Goal: Task Accomplishment & Management: Use online tool/utility

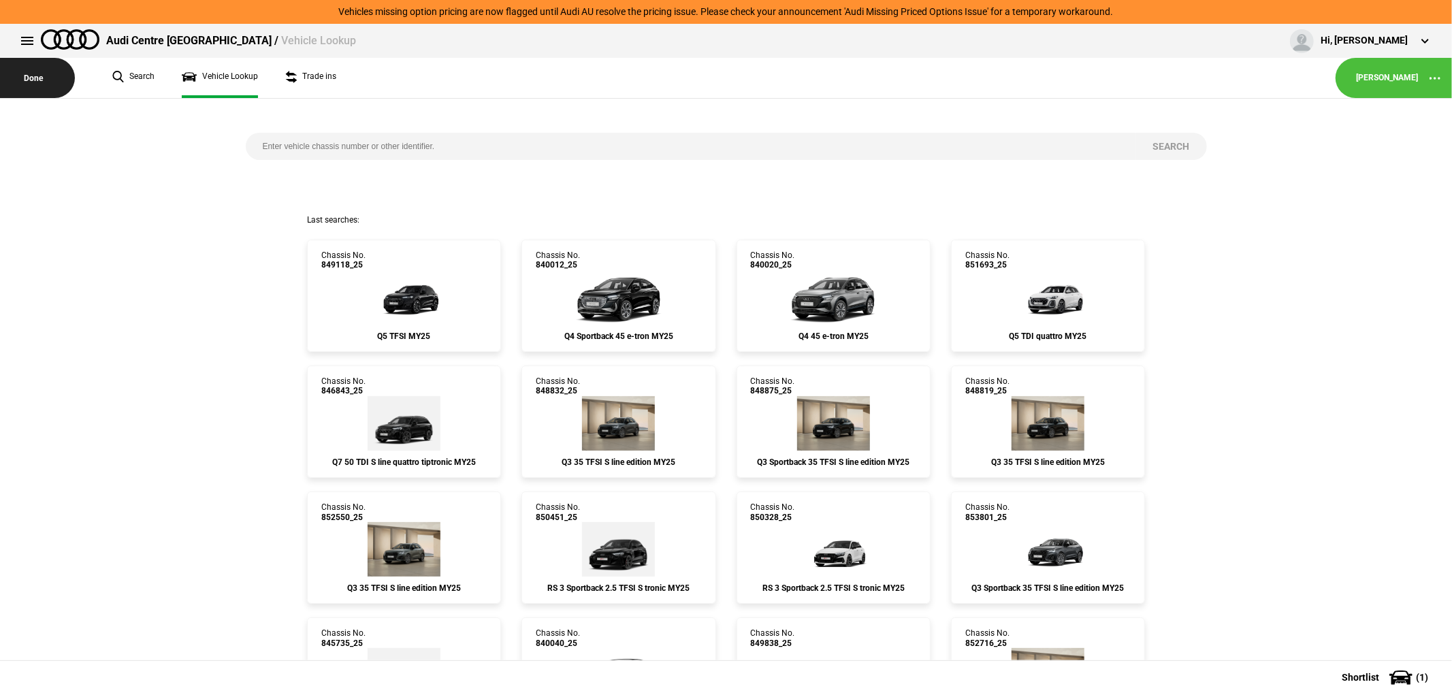
click at [31, 76] on button "Done" at bounding box center [37, 78] width 75 height 40
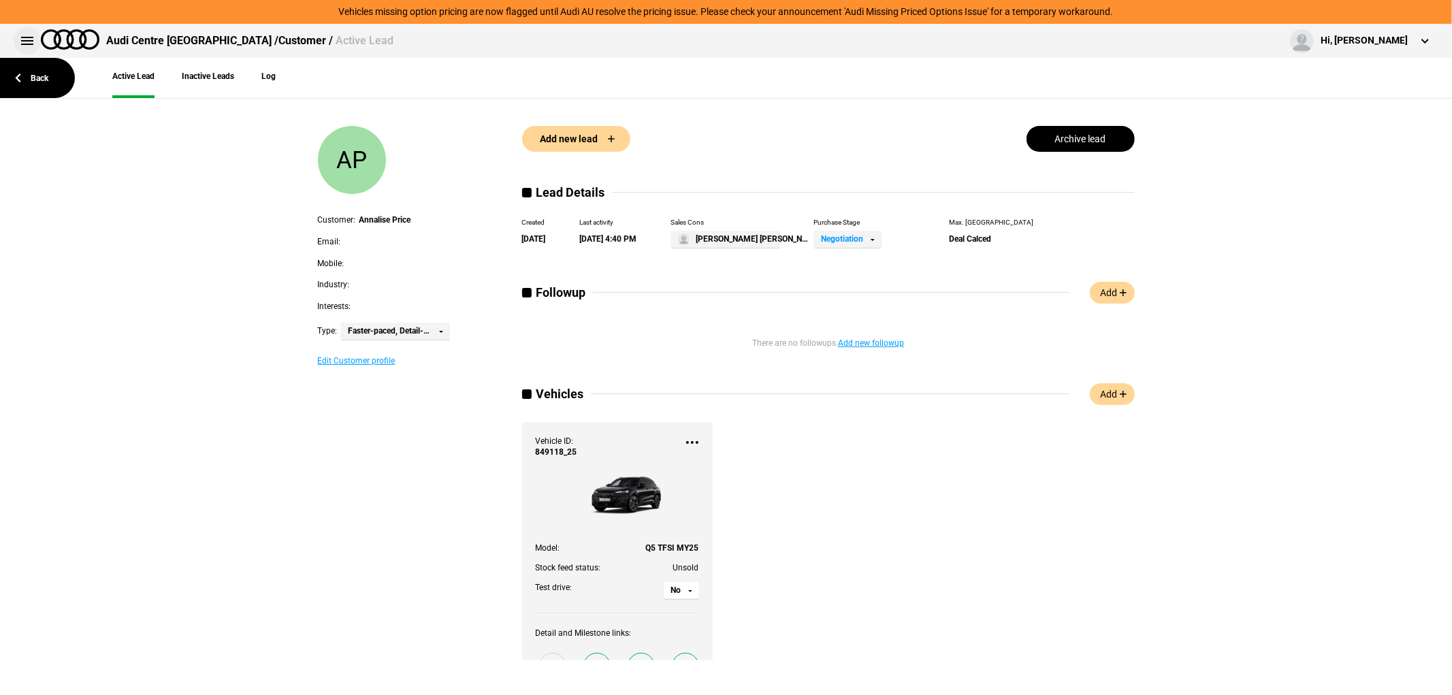
click at [25, 36] on button at bounding box center [27, 40] width 27 height 27
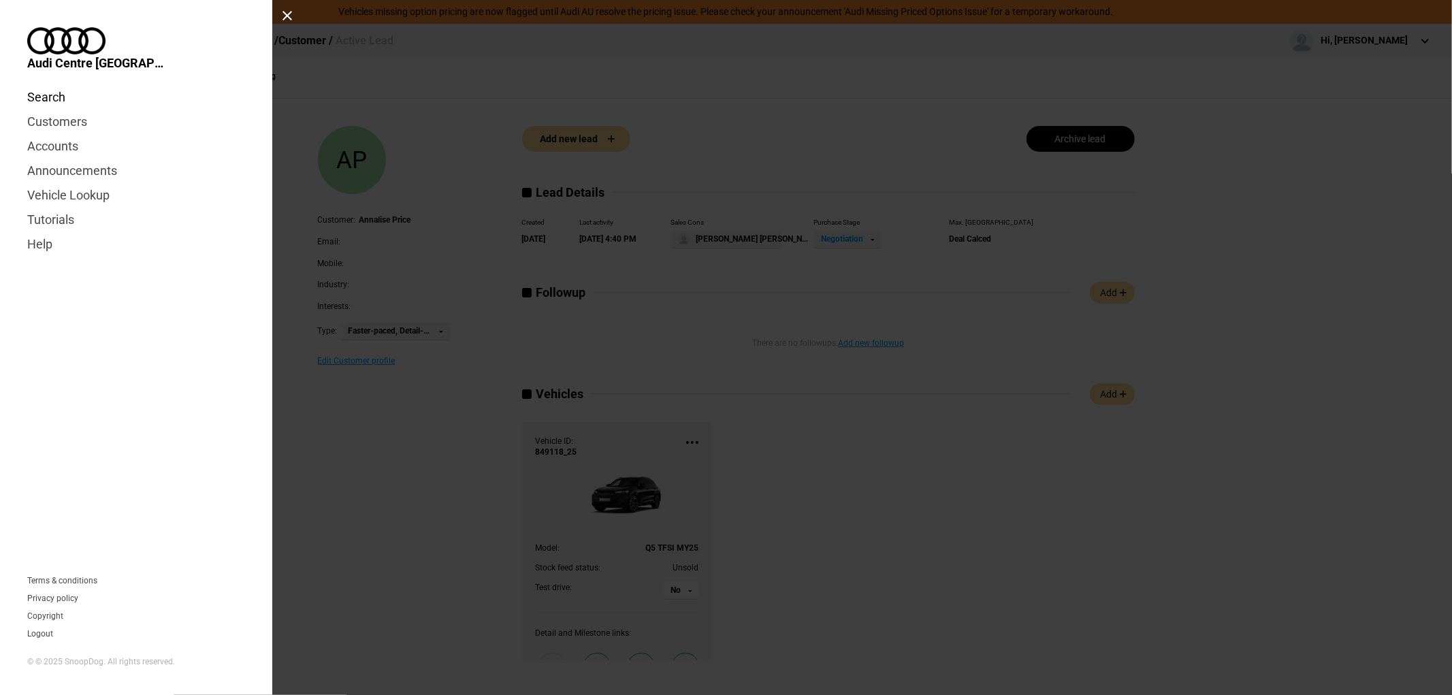
click at [44, 85] on link "Search" at bounding box center [136, 97] width 218 height 25
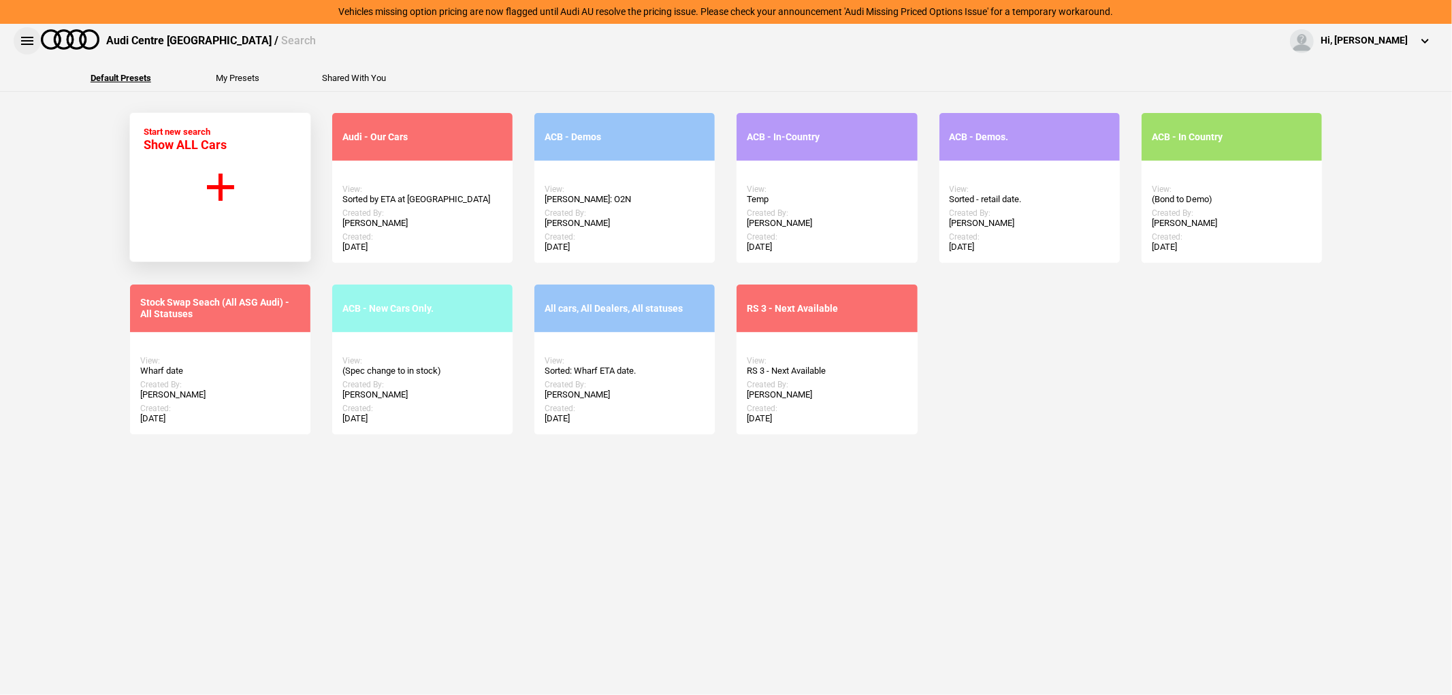
click at [25, 37] on button at bounding box center [27, 40] width 27 height 27
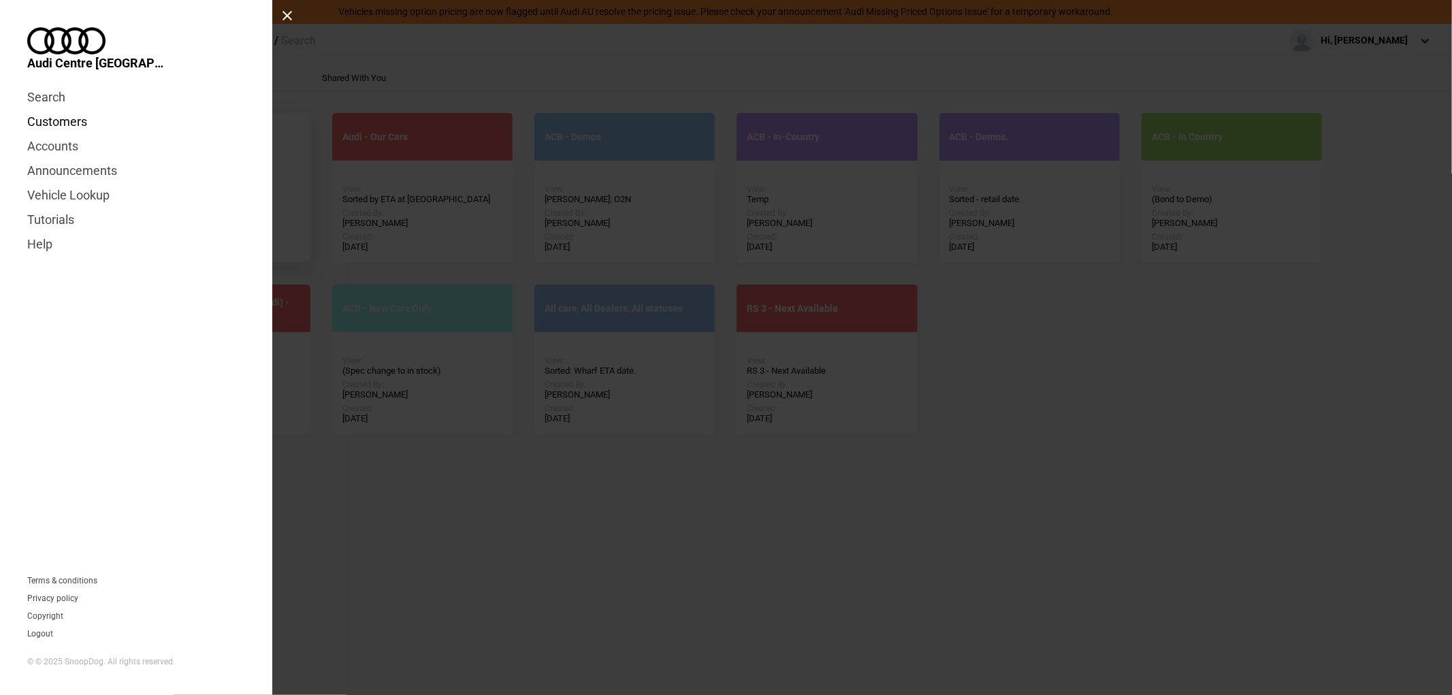
click at [51, 110] on link "Customers" at bounding box center [136, 122] width 218 height 25
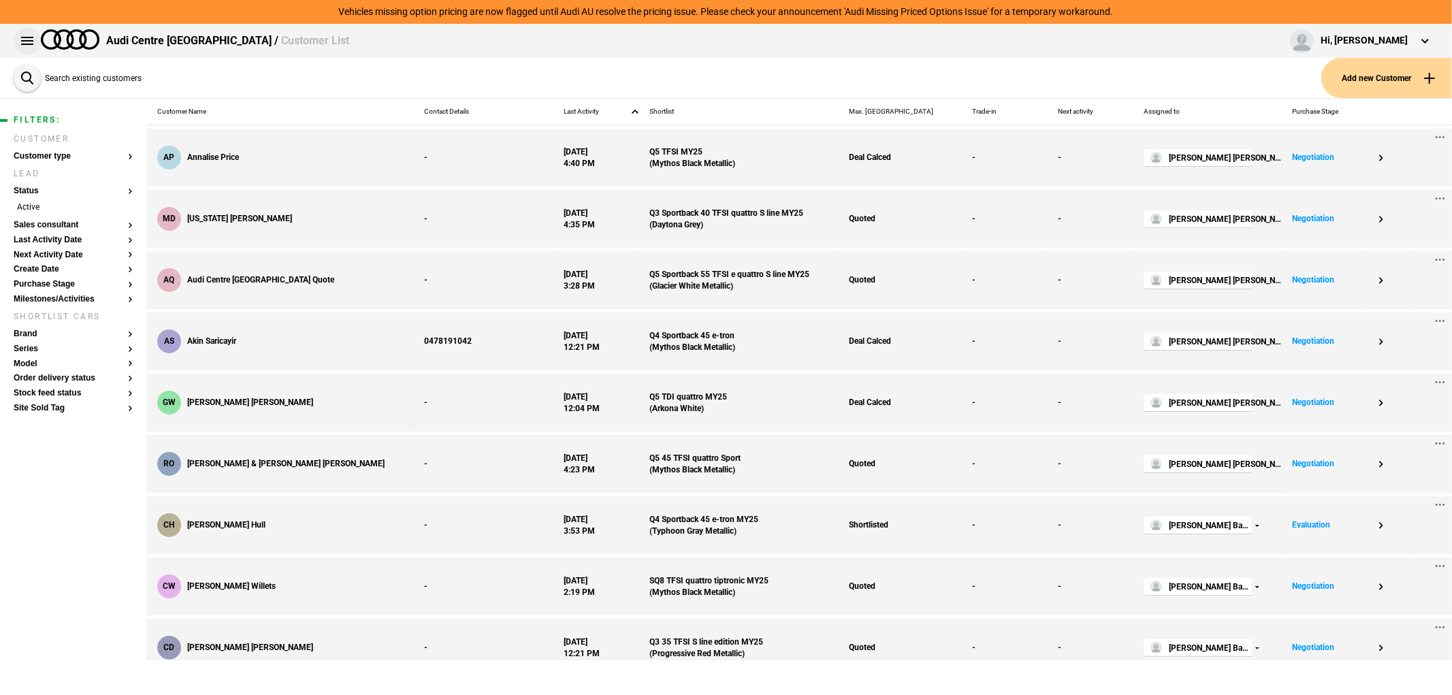
click at [25, 39] on button at bounding box center [27, 40] width 27 height 27
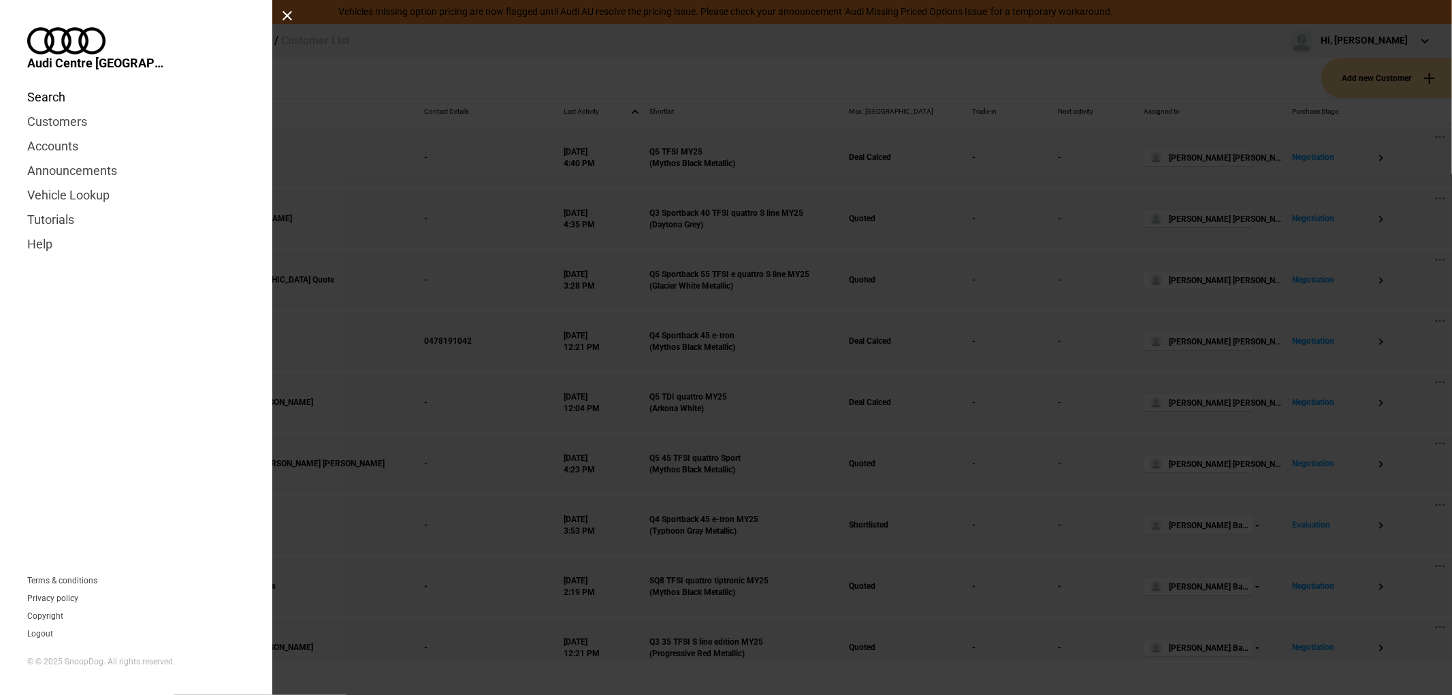
click at [50, 85] on link "Search" at bounding box center [136, 97] width 218 height 25
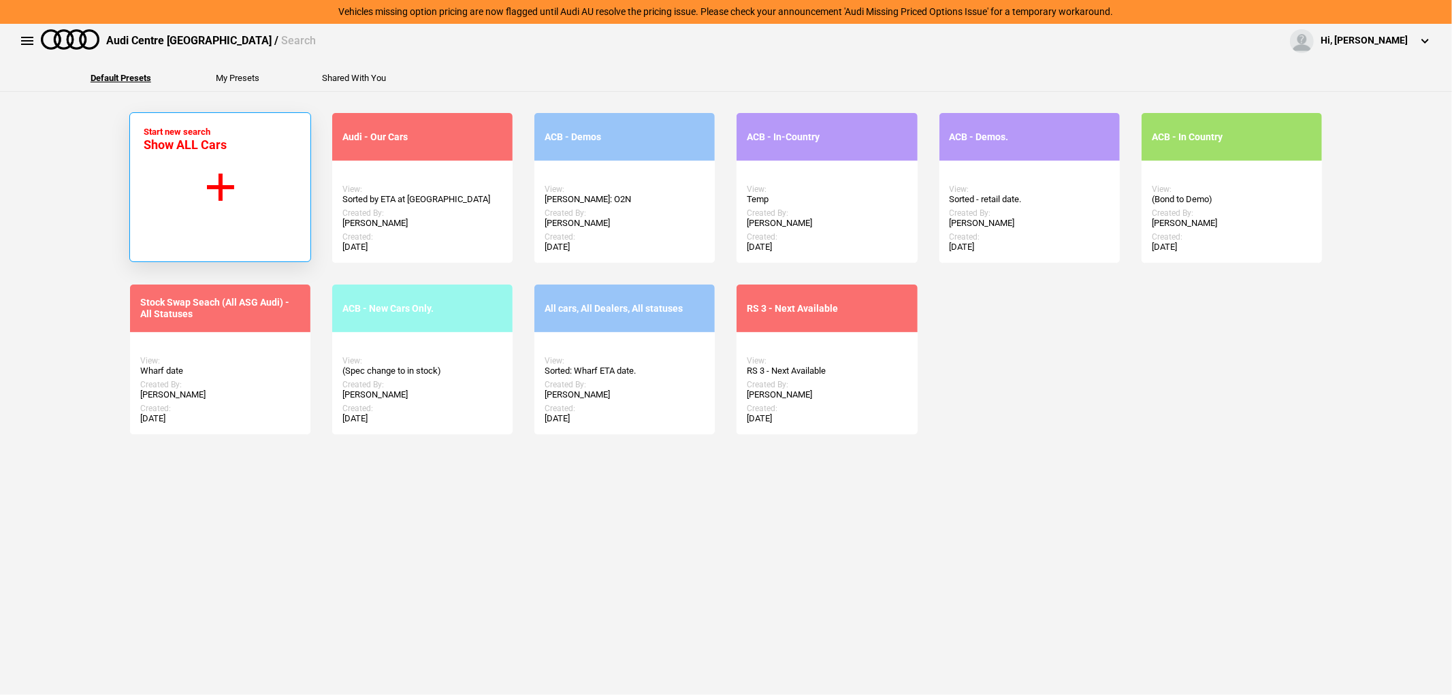
click at [266, 158] on button "Start new search Show ALL Cars" at bounding box center [220, 187] width 182 height 150
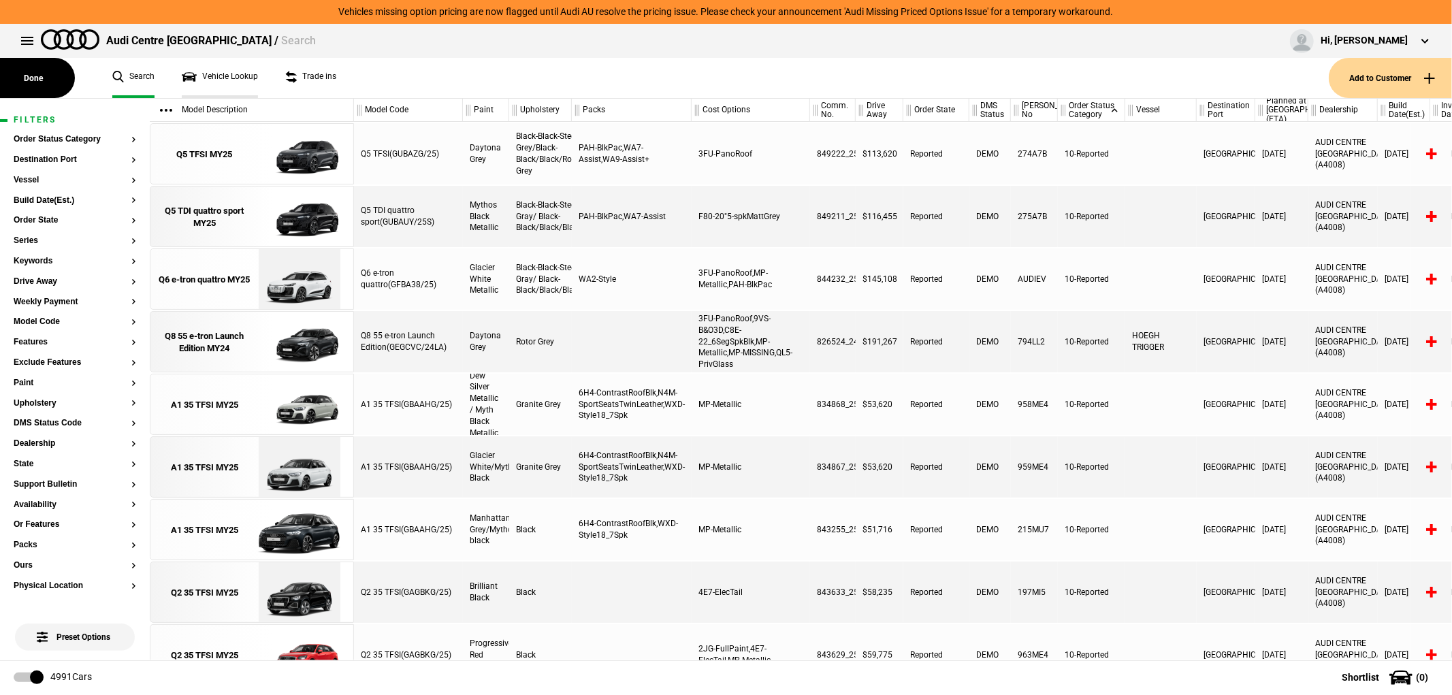
click at [191, 66] on link "Vehicle Lookup" at bounding box center [220, 78] width 76 height 40
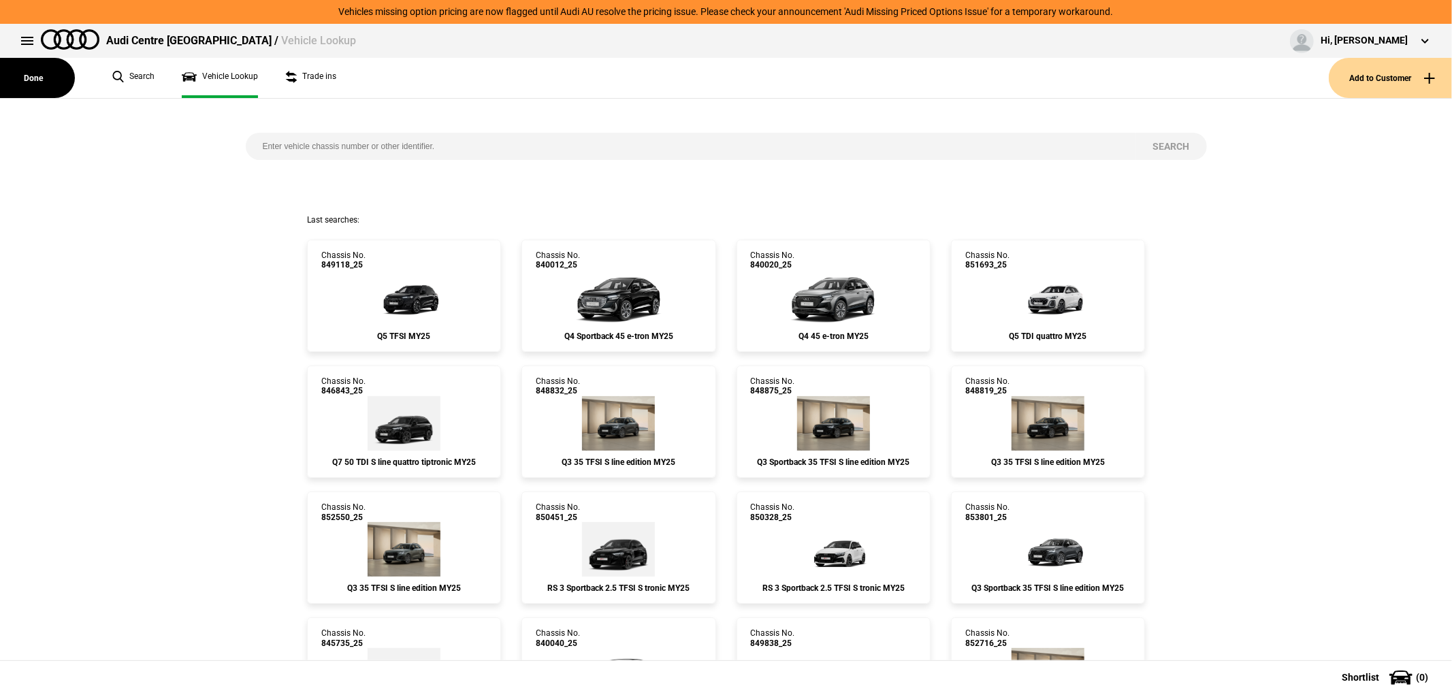
click at [404, 155] on input "search" at bounding box center [691, 146] width 890 height 27
type input "852711"
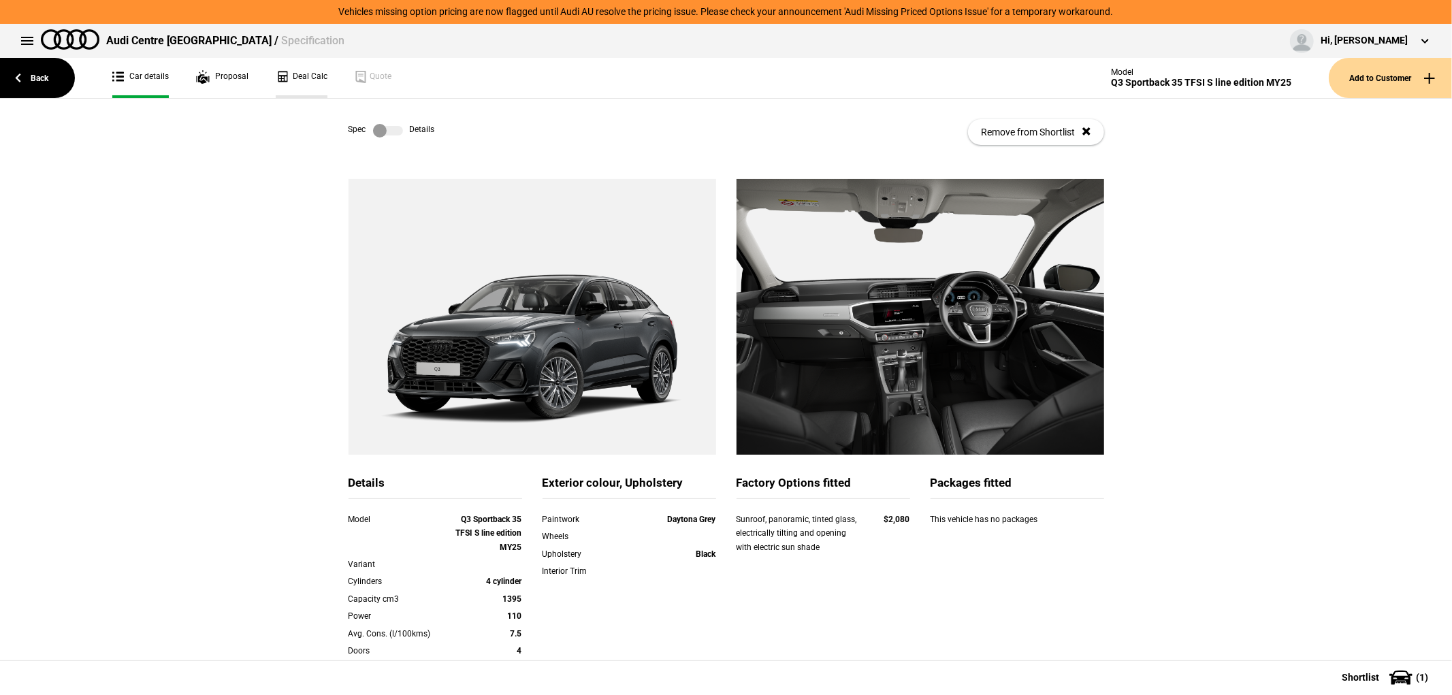
click at [297, 71] on link "Deal Calc" at bounding box center [302, 78] width 52 height 40
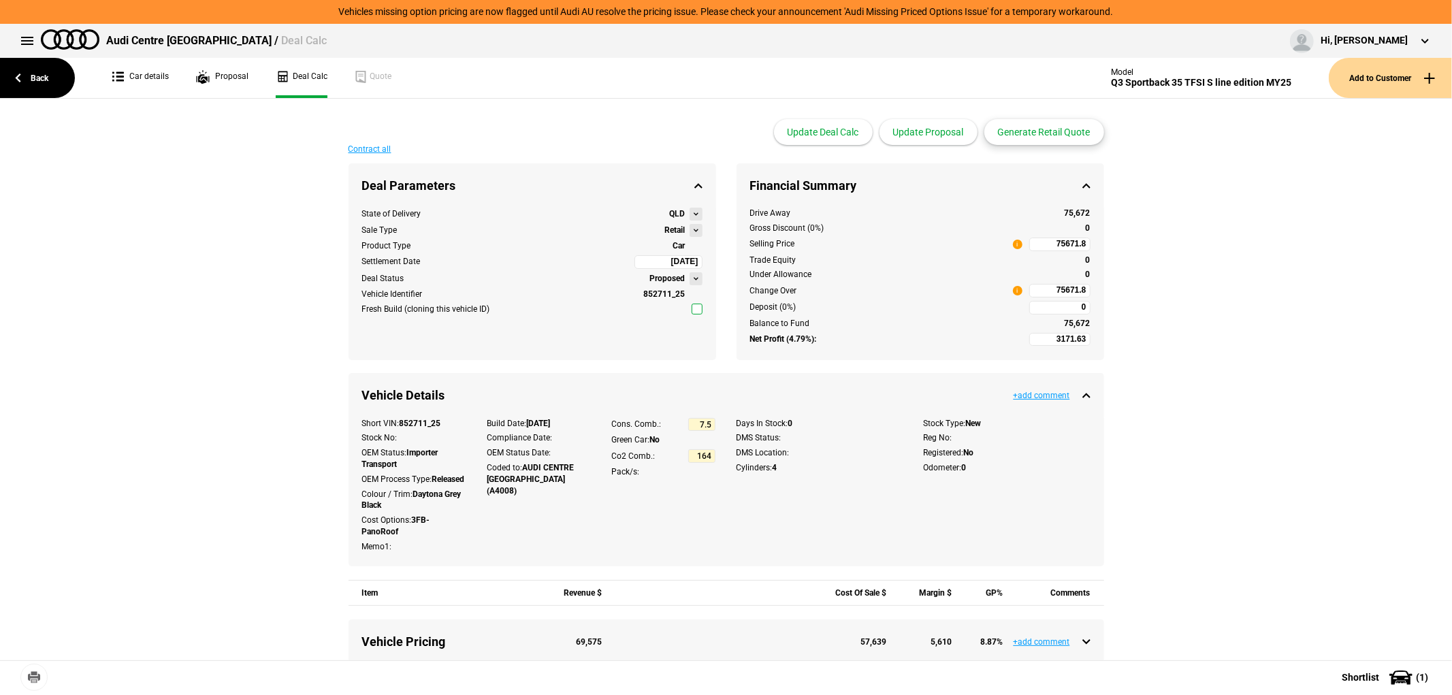
click at [1054, 133] on button "Generate Retail Quote" at bounding box center [1044, 132] width 120 height 26
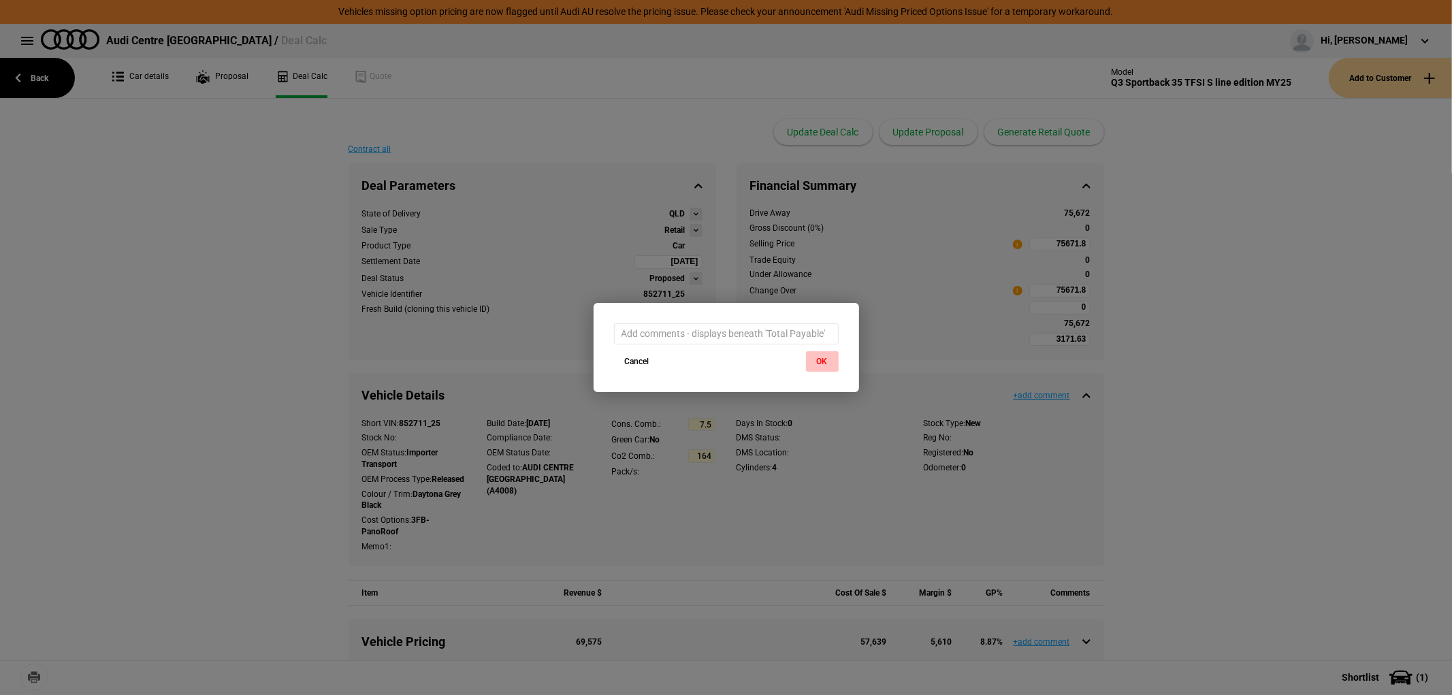
click at [822, 357] on button "OK" at bounding box center [822, 361] width 33 height 20
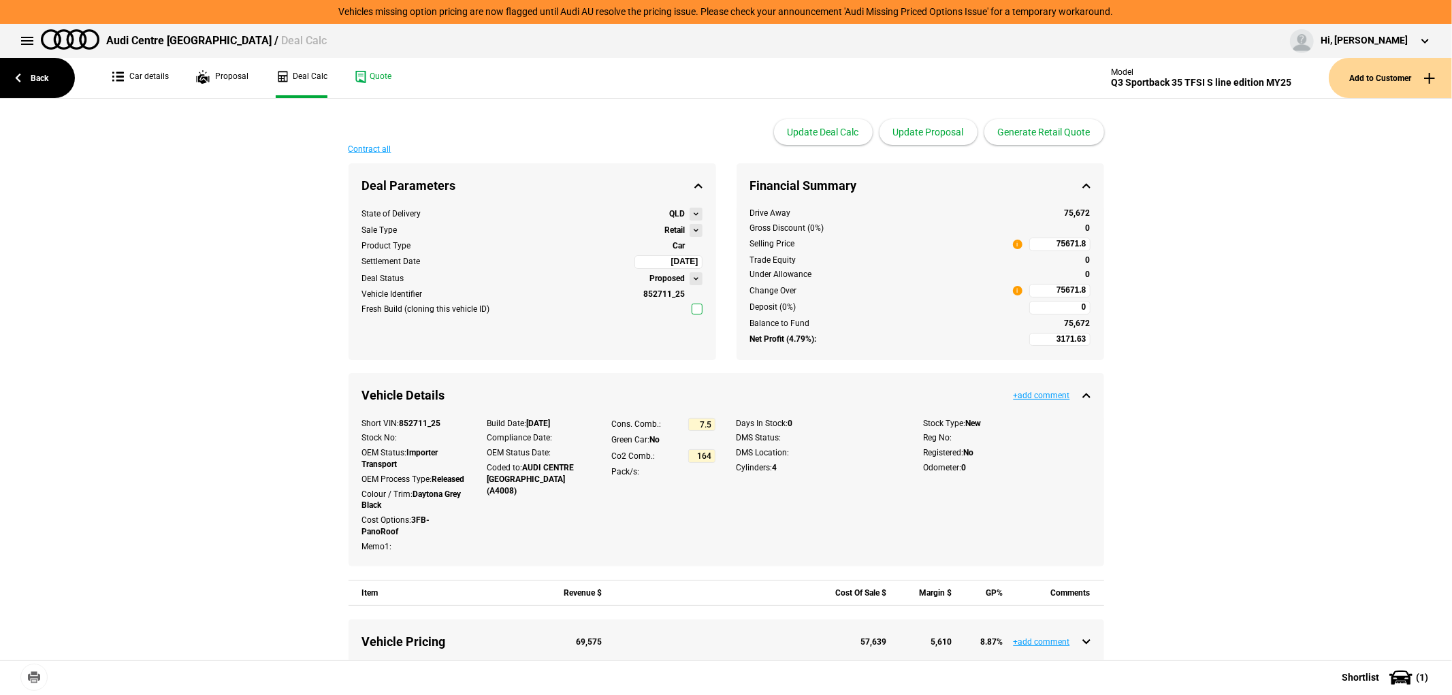
click at [1038, 289] on input "75671.8" at bounding box center [1059, 291] width 61 height 14
type input "75671.8"
type input "-2684.55"
type input "69230"
click at [933, 127] on button "Update Proposal" at bounding box center [929, 132] width 98 height 26
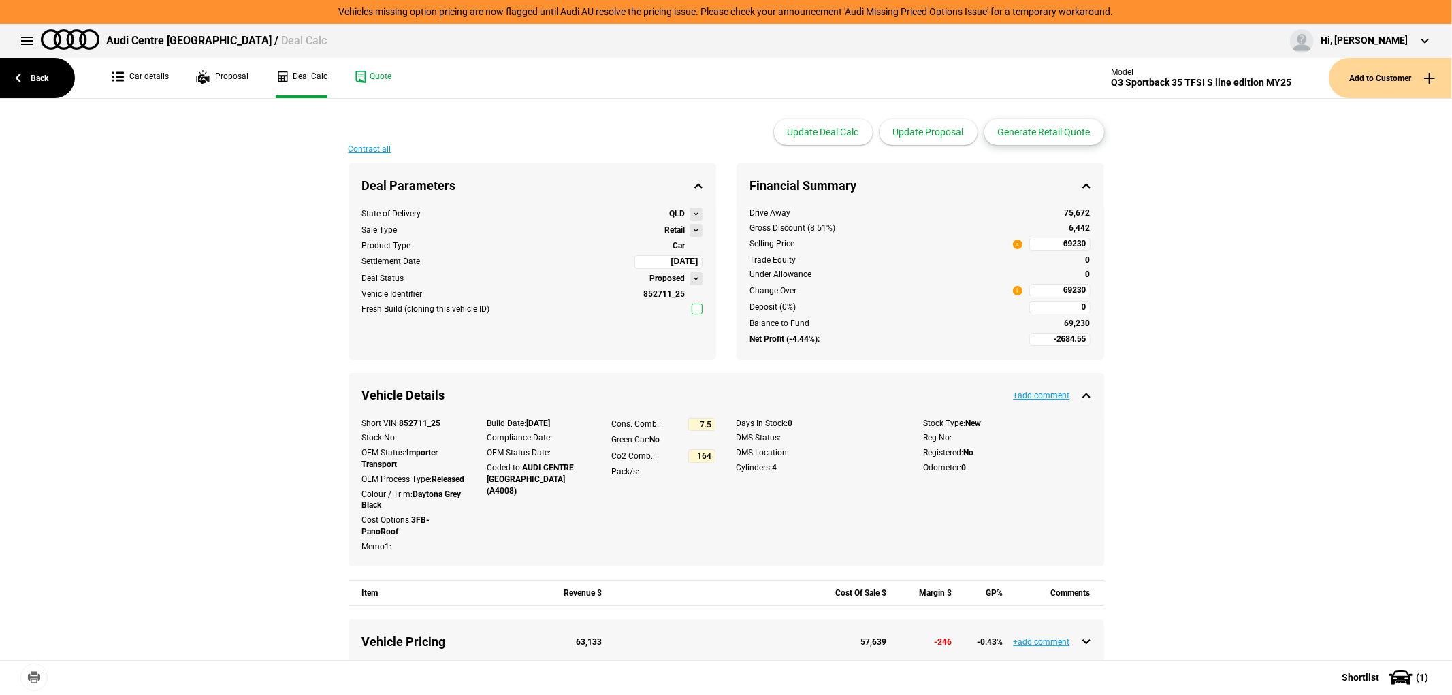
click at [1065, 131] on button "Generate Retail Quote" at bounding box center [1044, 132] width 120 height 26
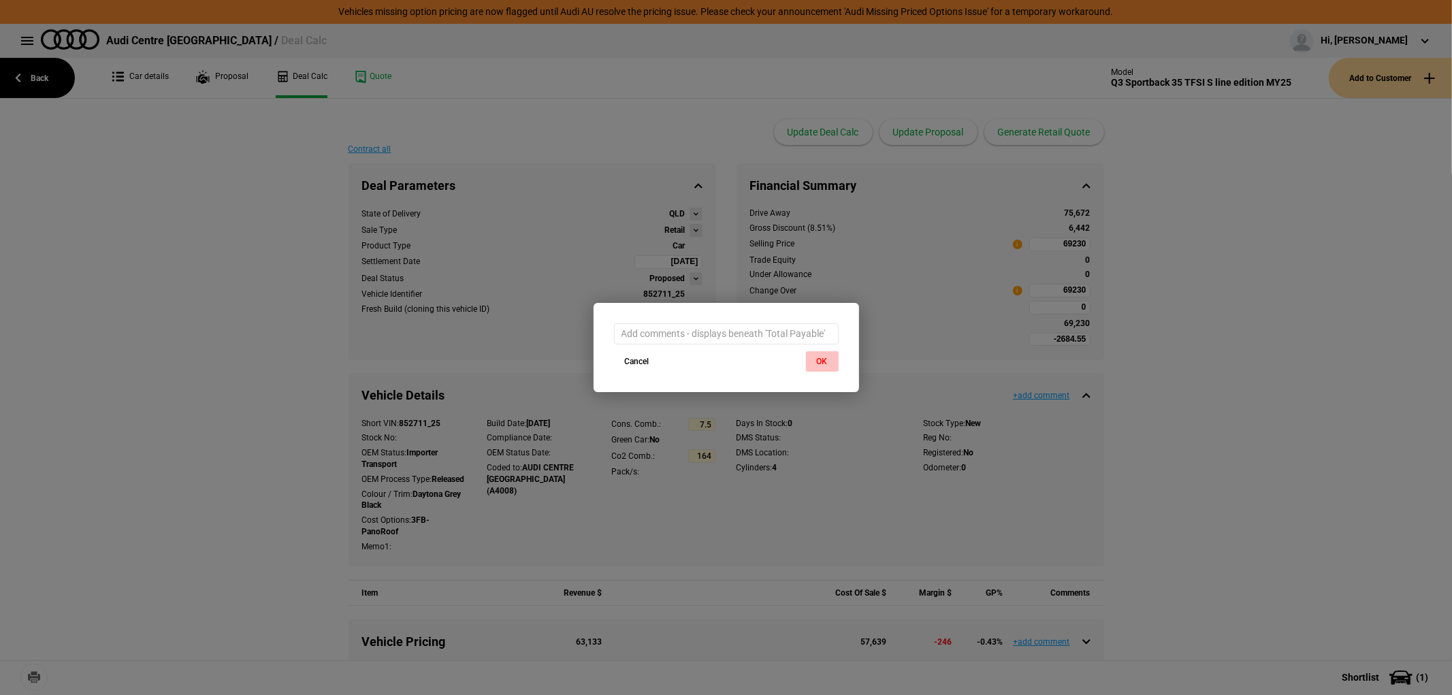
click at [816, 356] on button "OK" at bounding box center [822, 361] width 33 height 20
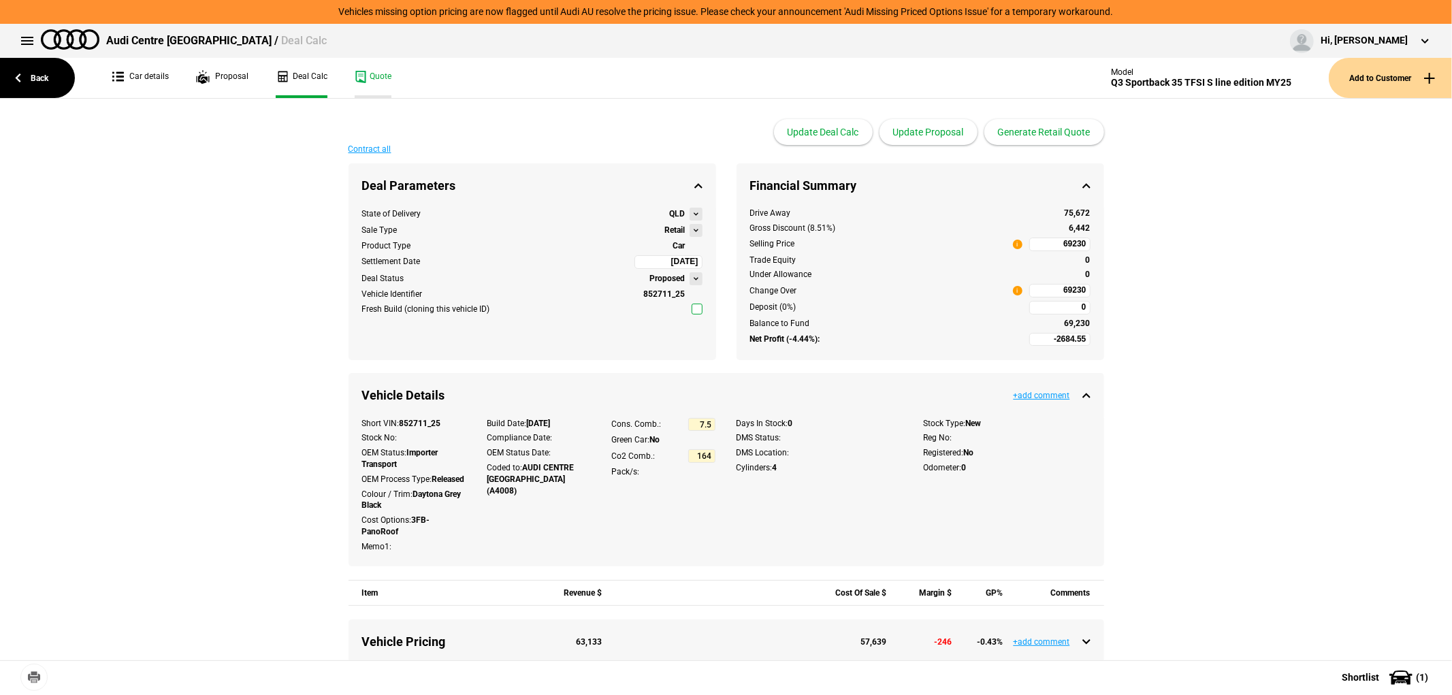
click at [381, 76] on link "Quote" at bounding box center [373, 78] width 37 height 40
click at [1043, 289] on input "69230" at bounding box center [1059, 291] width 61 height 14
type input "69230"
type input "3171.82"
type input "75672"
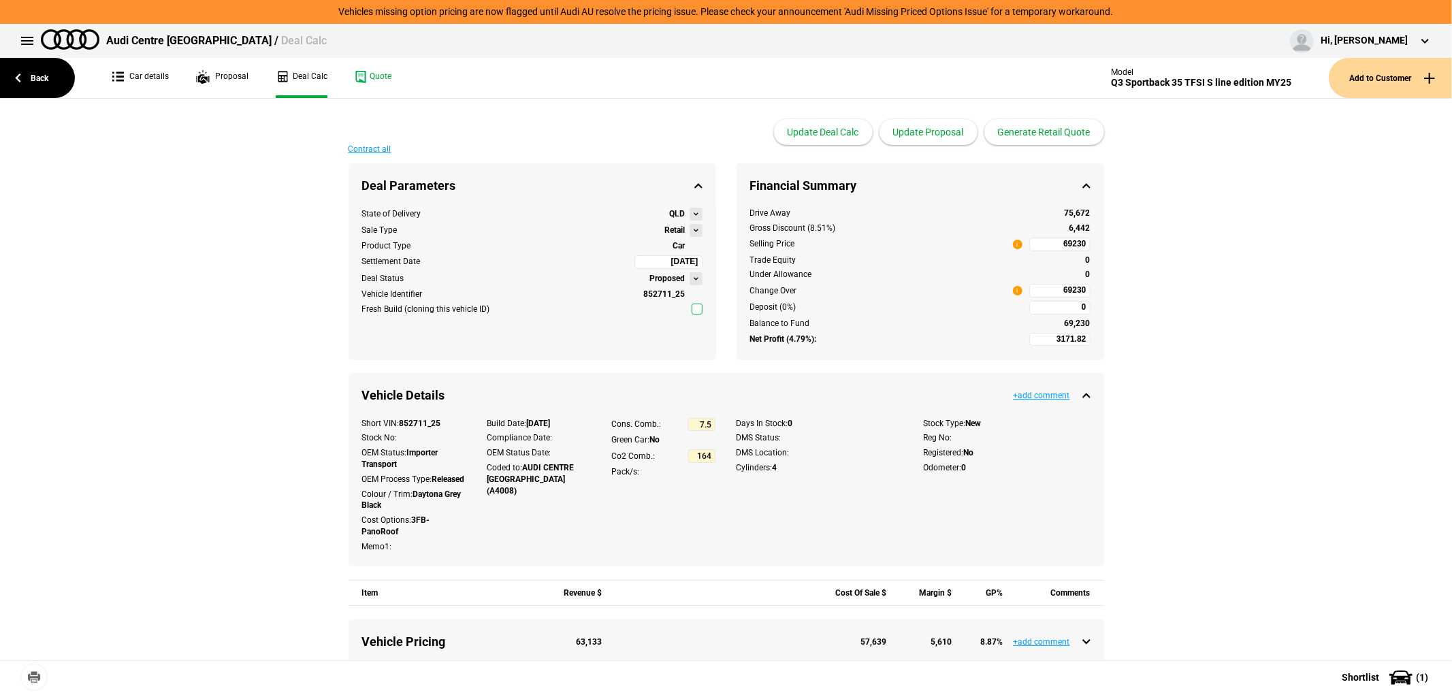
type input "75672"
click at [916, 125] on button "Update Proposal" at bounding box center [929, 132] width 98 height 26
click at [1035, 134] on button "Generate Retail Quote" at bounding box center [1044, 132] width 120 height 26
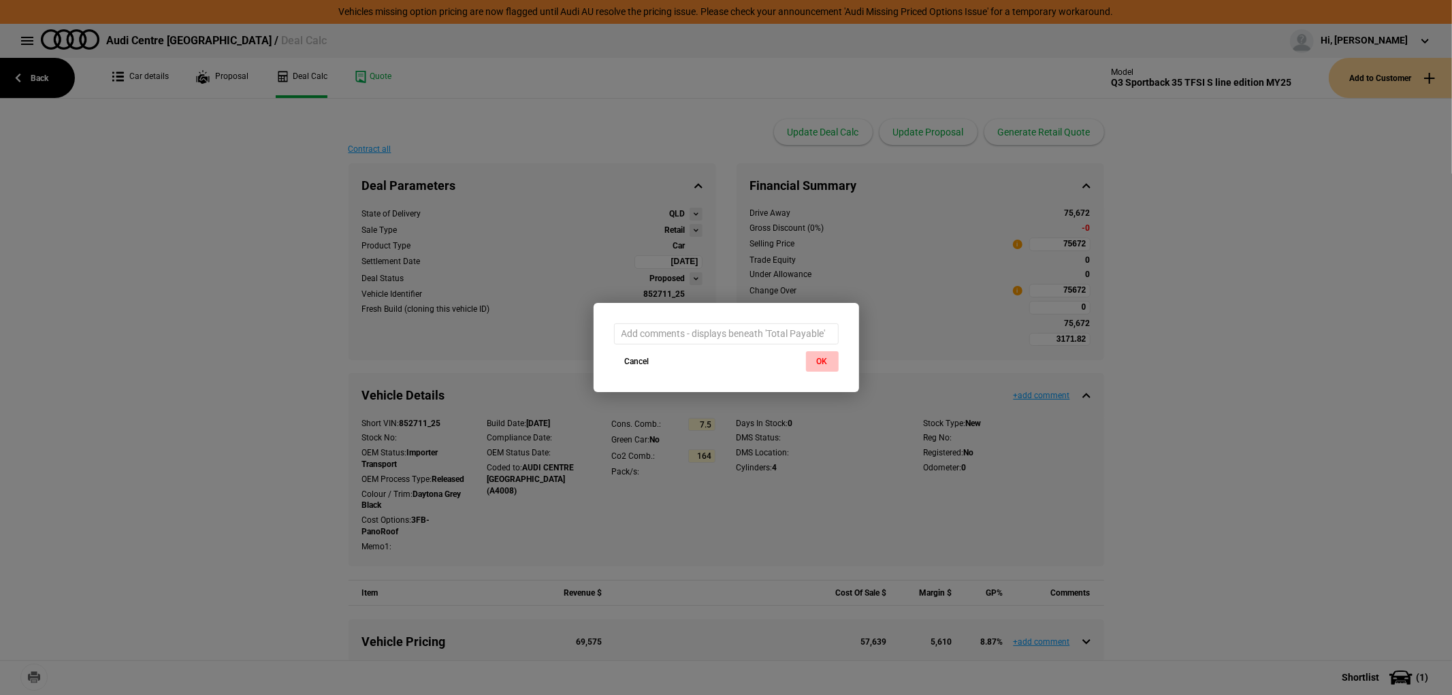
click at [820, 362] on button "OK" at bounding box center [822, 361] width 33 height 20
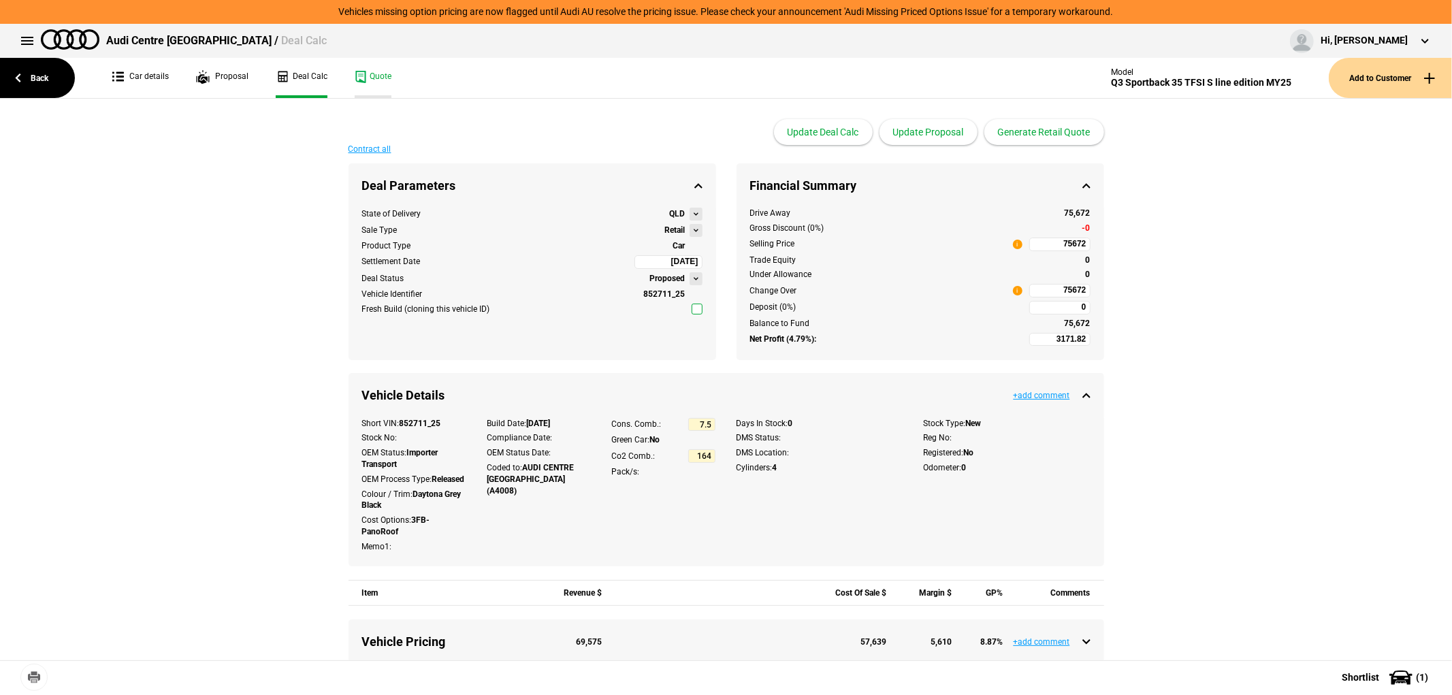
click at [359, 78] on link "Quote" at bounding box center [373, 78] width 37 height 40
